Goal: Use online tool/utility: Use online tool/utility

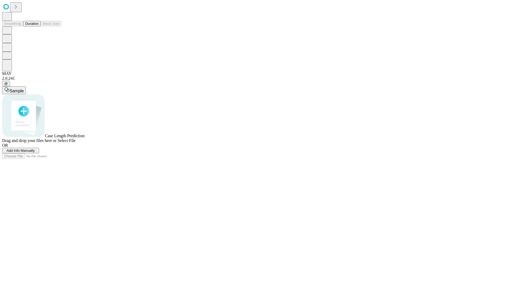
click at [39, 26] on button "Duration" at bounding box center [31, 24] width 17 height 6
click at [75, 143] on span "Select File" at bounding box center [67, 140] width 18 height 4
